Goal: Information Seeking & Learning: Check status

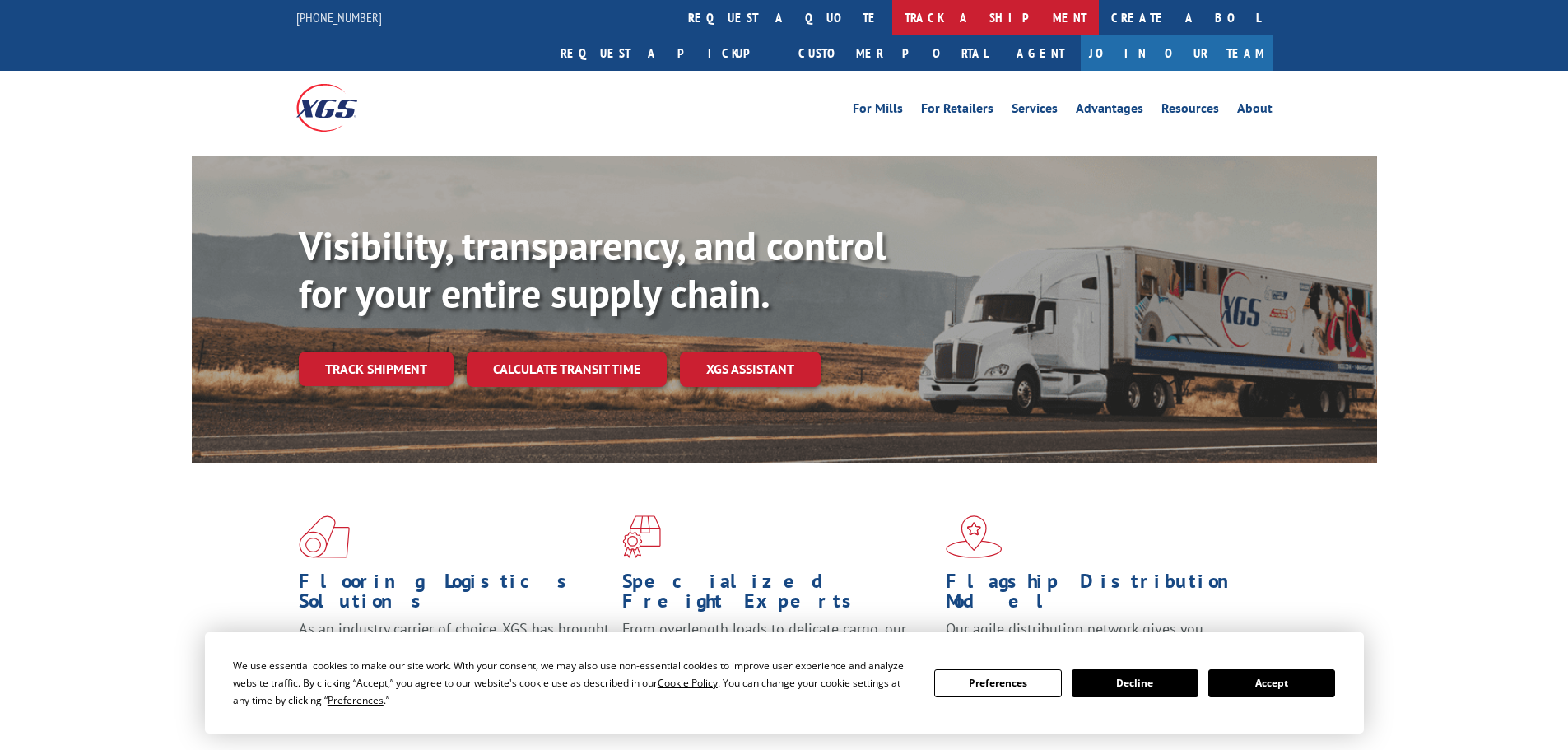
click at [892, 19] on link "track a shipment" at bounding box center [996, 18] width 206 height 35
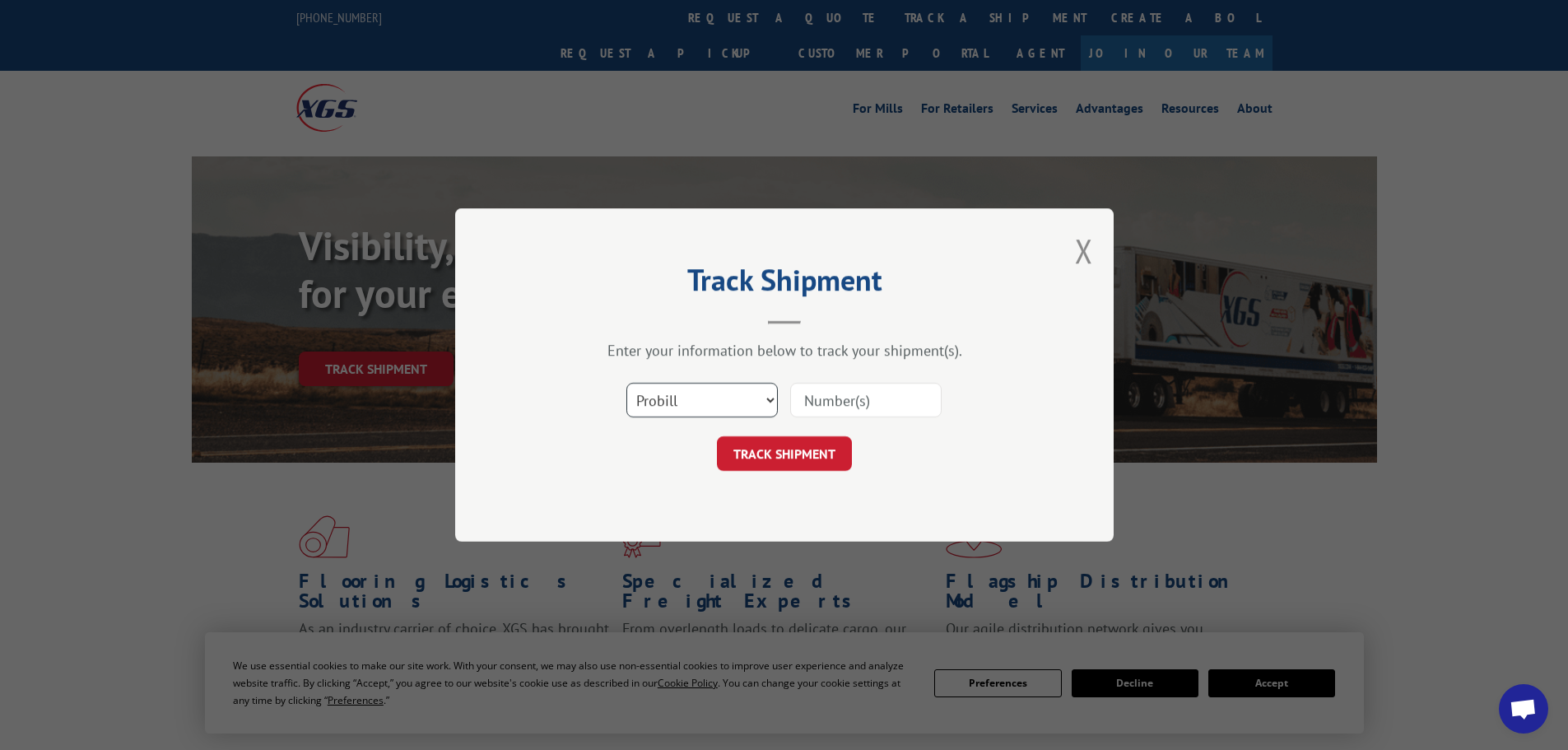
click at [681, 394] on select "Select category... Probill BOL PO" at bounding box center [702, 400] width 151 height 34
select select "po"
click at [626, 383] on select "Select category... Probill BOL PO" at bounding box center [702, 400] width 151 height 34
click at [891, 398] on input at bounding box center [866, 400] width 151 height 34
paste input "71536425"
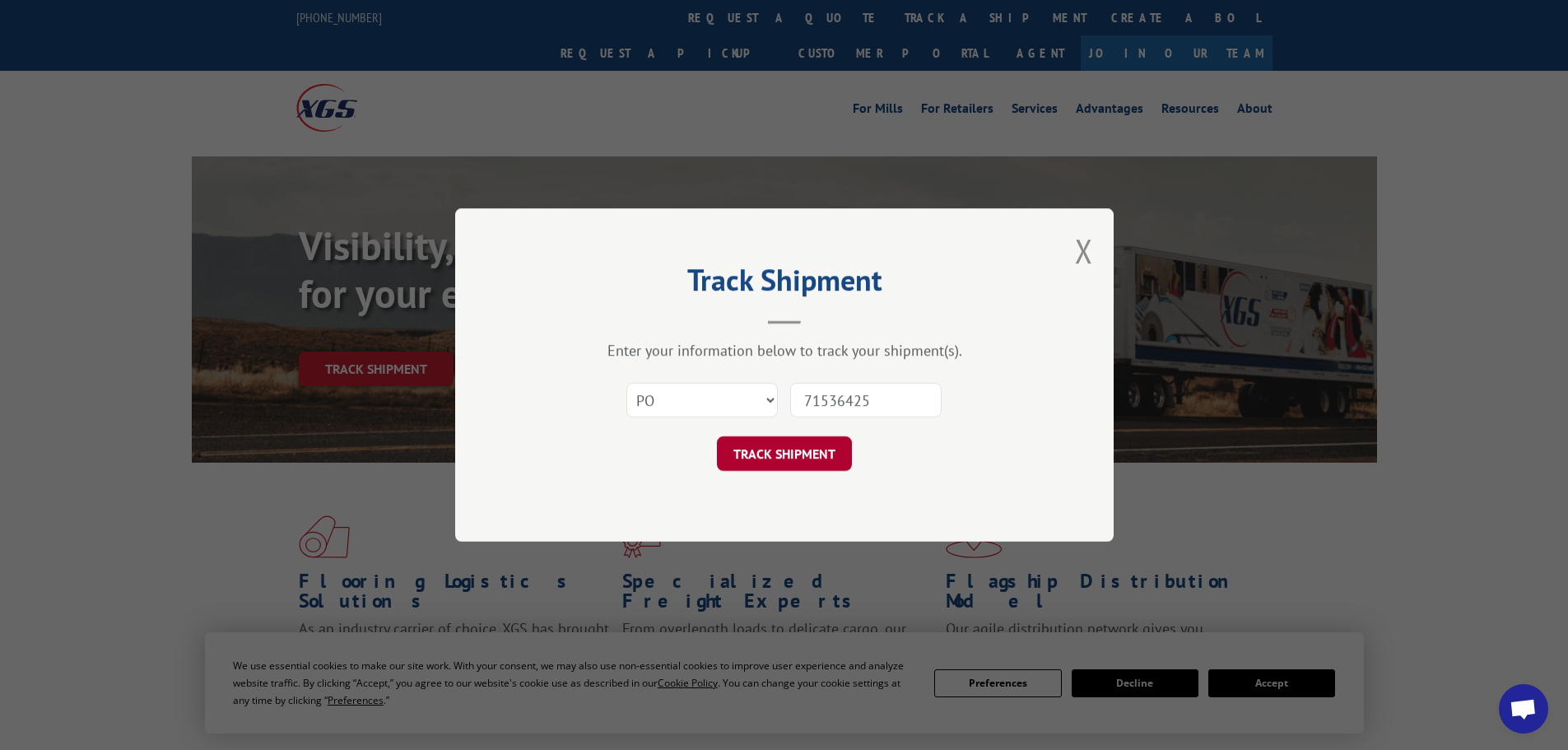
type input "71536425"
click at [753, 459] on button "TRACK SHIPMENT" at bounding box center [784, 454] width 135 height 34
